Goal: Check status: Check status

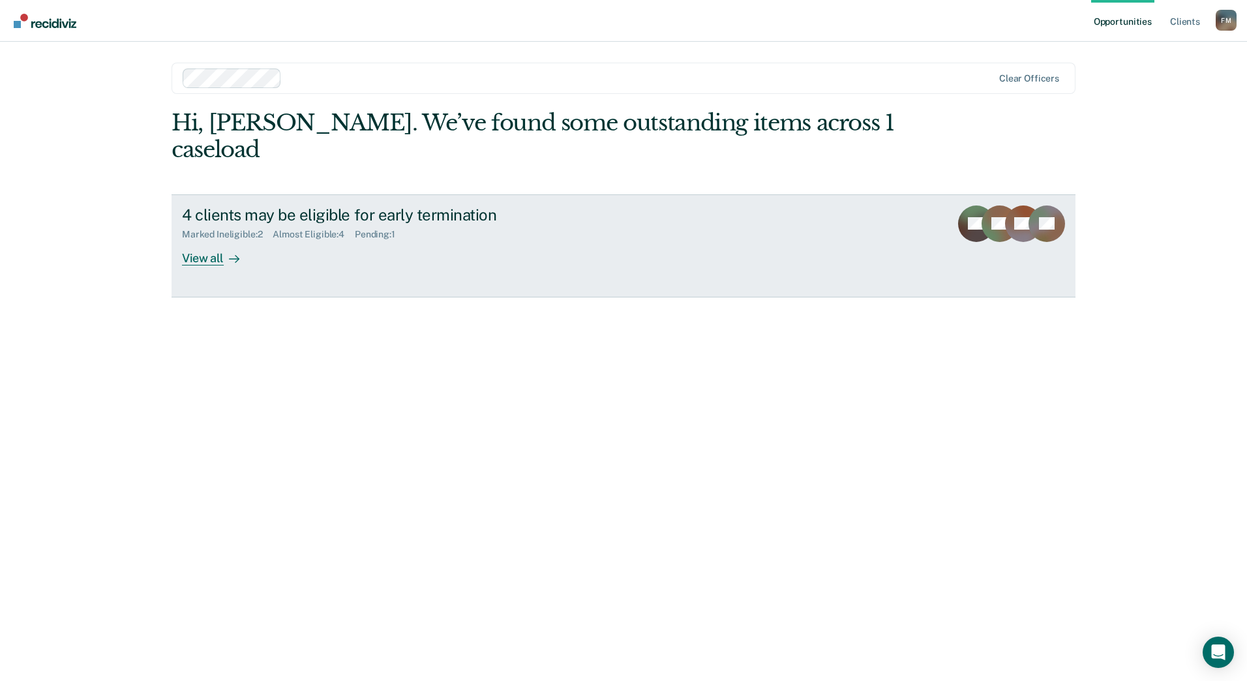
click at [205, 240] on div "View all" at bounding box center [218, 252] width 73 height 25
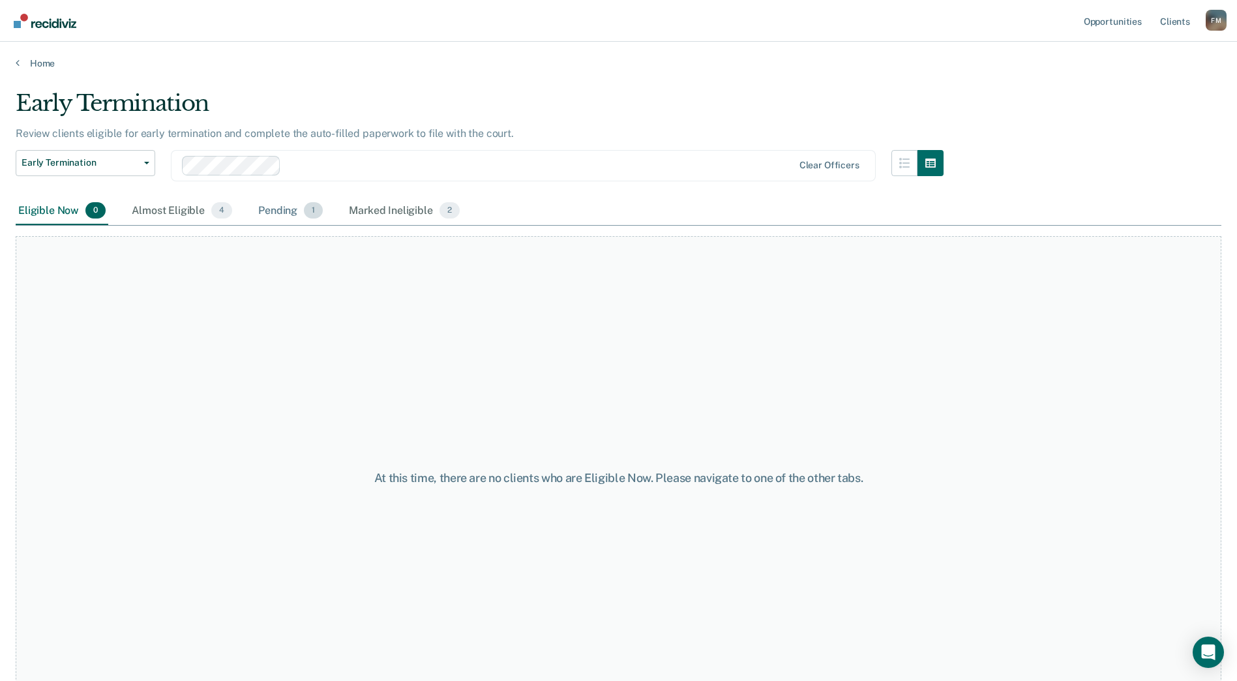
click at [269, 213] on div "Pending 1" at bounding box center [291, 211] width 70 height 29
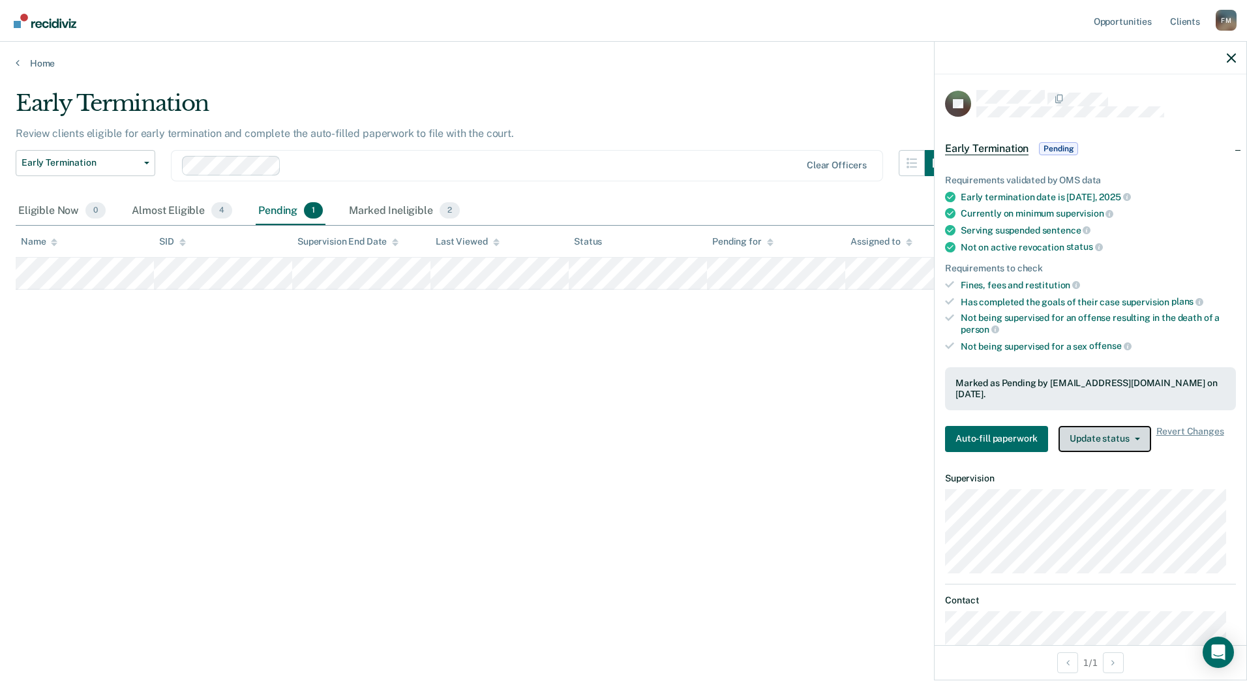
click at [1093, 438] on button "Update status" at bounding box center [1104, 439] width 92 height 26
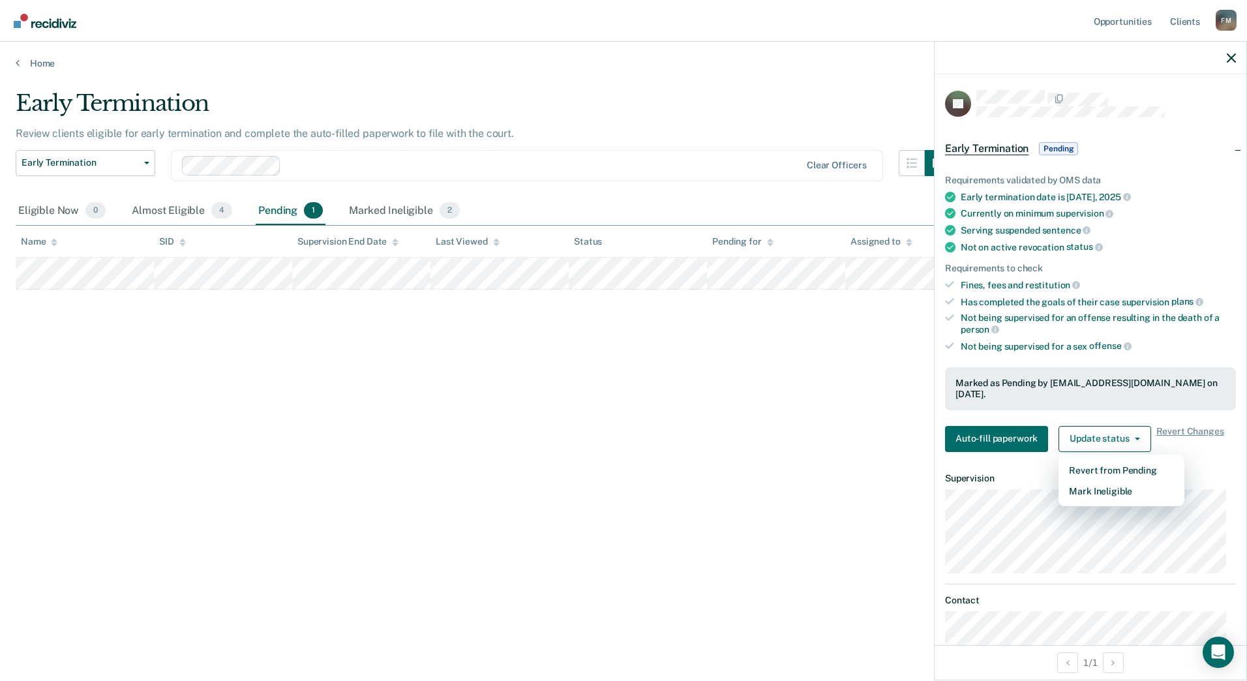
click at [886, 554] on div "Early Termination Review clients eligible for early termination and complete th…" at bounding box center [624, 336] width 1216 height 493
click at [801, 504] on div "Early Termination Review clients eligible for early termination and complete th…" at bounding box center [624, 336] width 1216 height 493
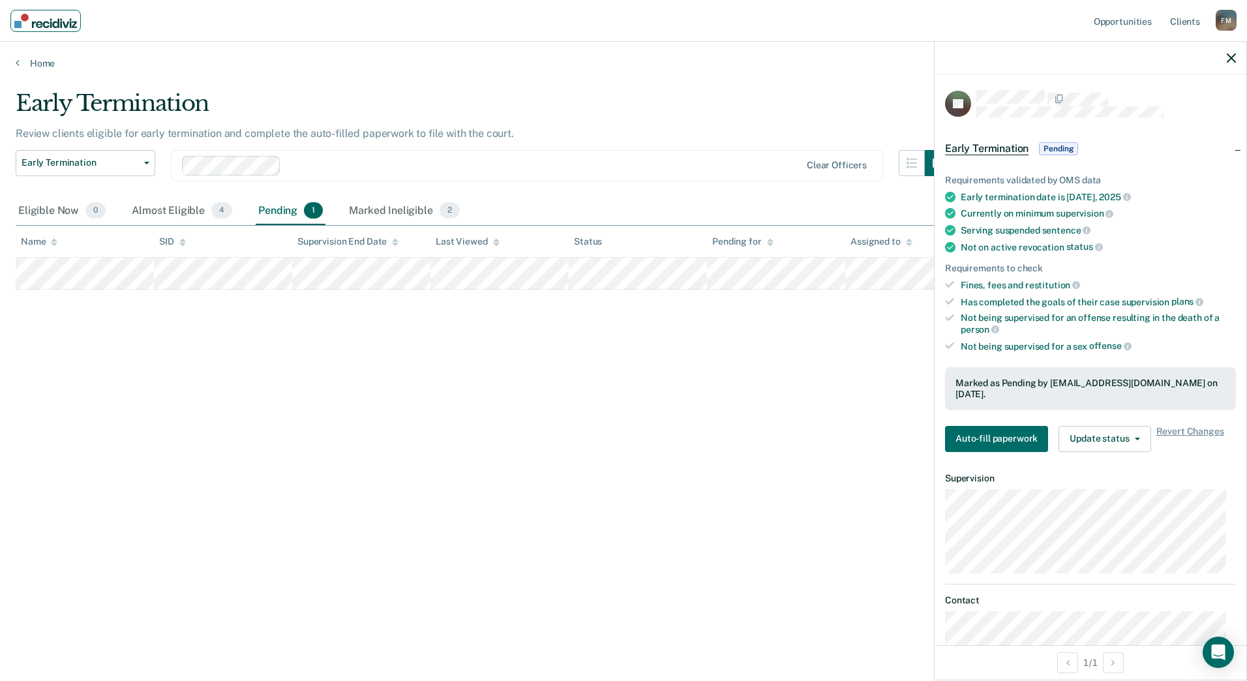
click at [33, 30] on link "Main navigation" at bounding box center [45, 21] width 70 height 22
